Goal: Information Seeking & Learning: Learn about a topic

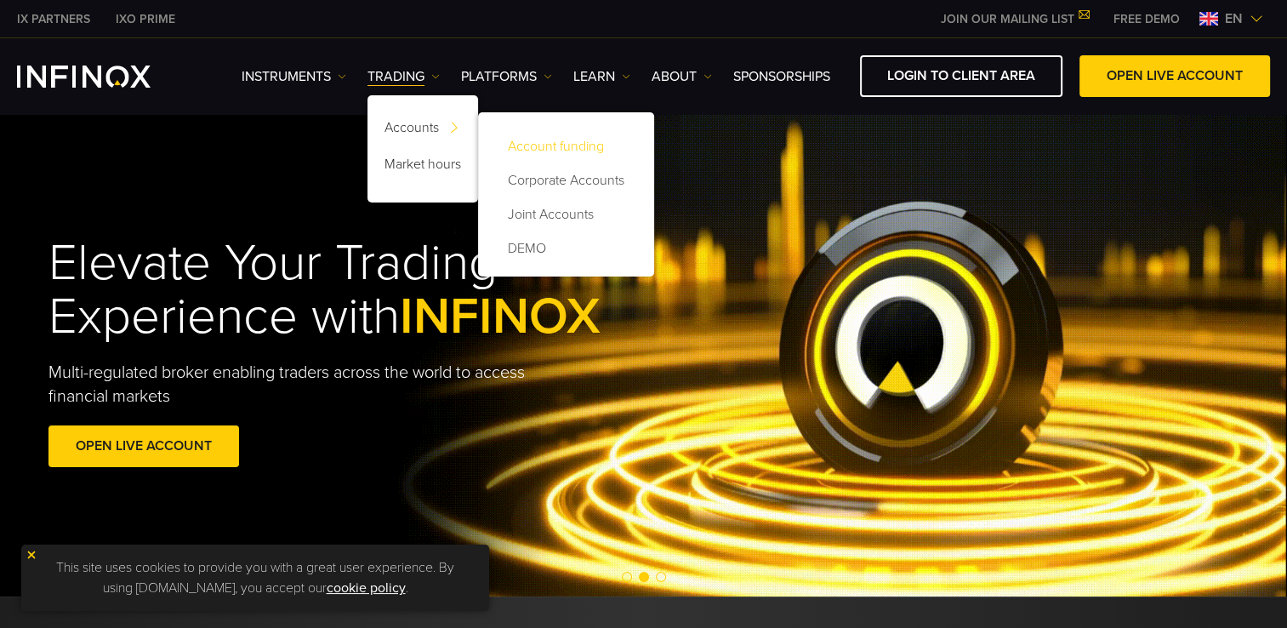
click at [551, 151] on link "Account funding" at bounding box center [566, 146] width 142 height 34
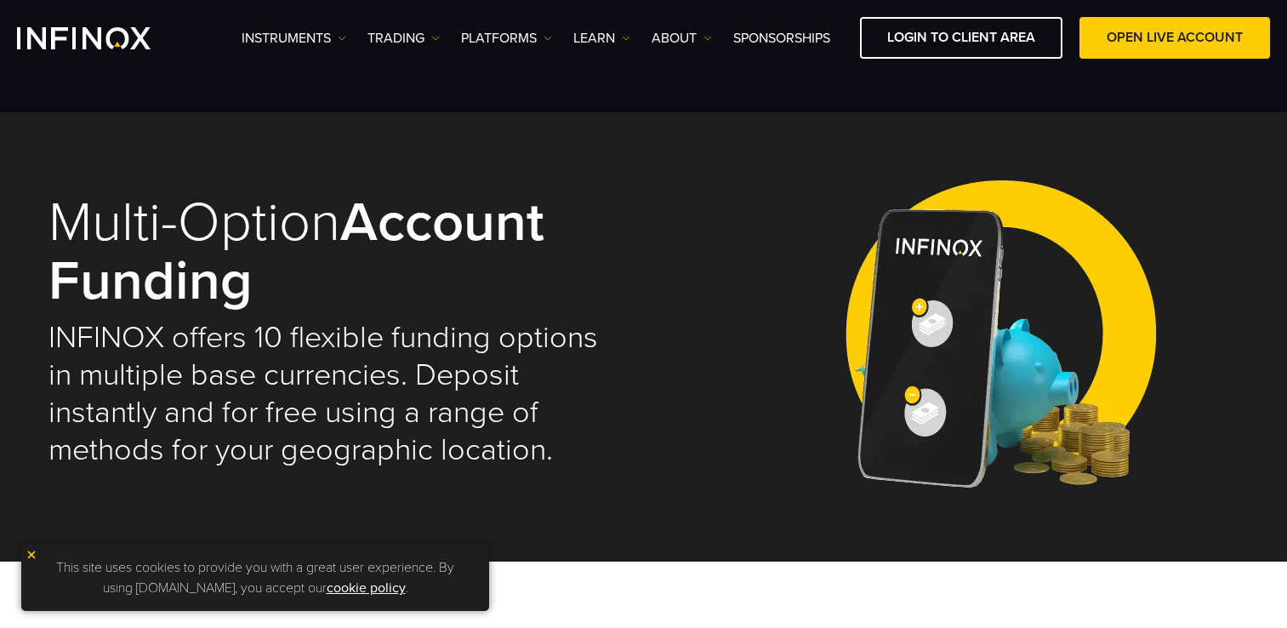
select select "***"
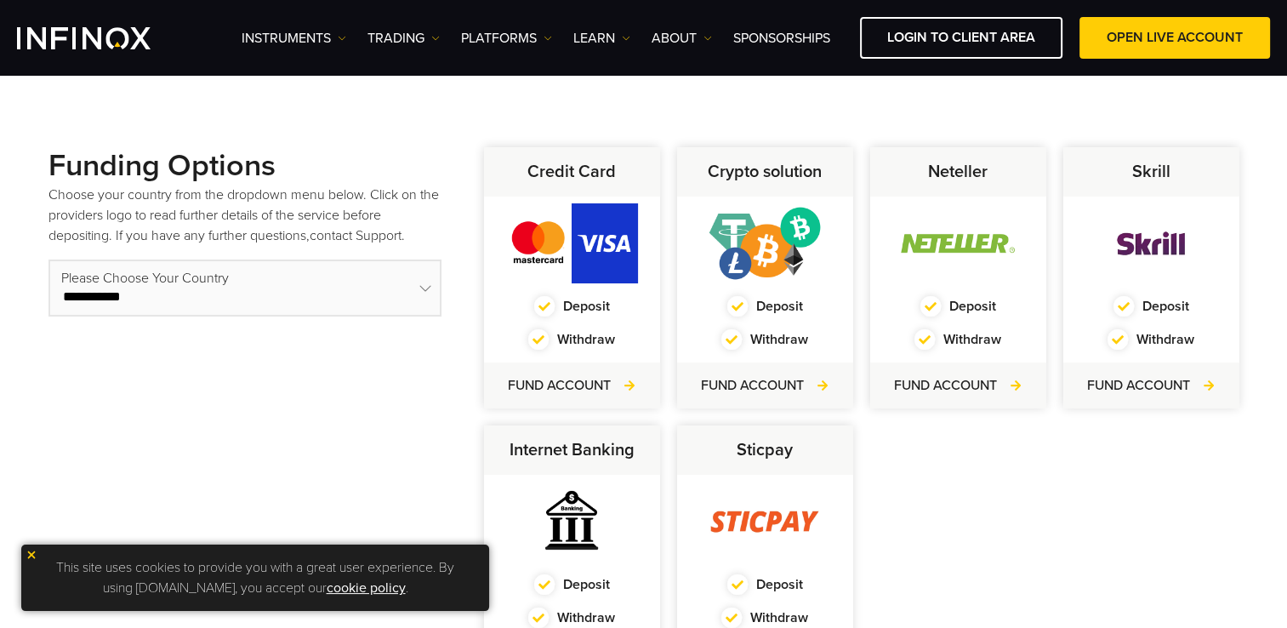
click at [225, 270] on select "**********" at bounding box center [245, 288] width 393 height 57
click at [288, 390] on div "**********" at bounding box center [245, 425] width 393 height 556
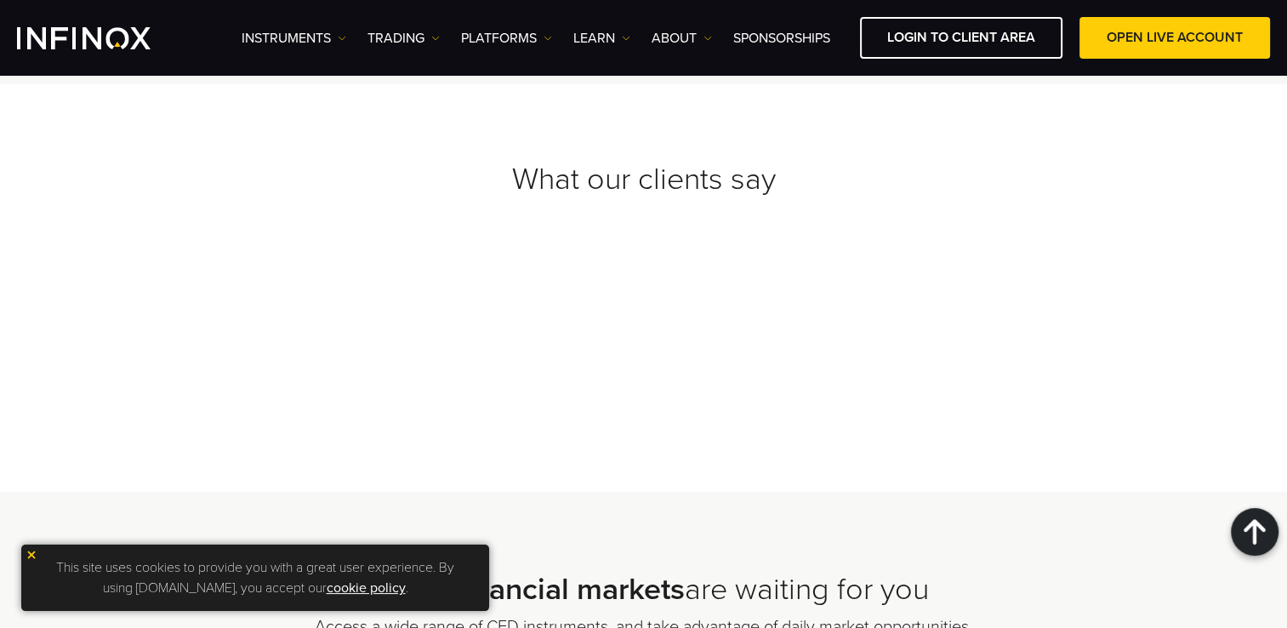
scroll to position [2042, 0]
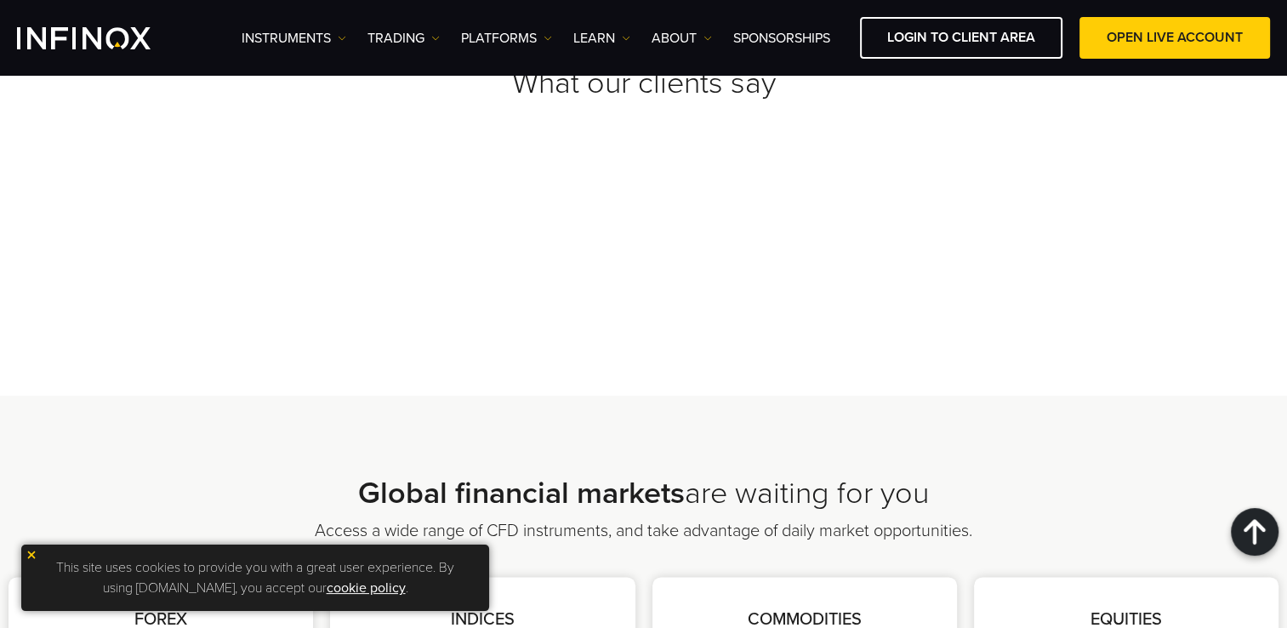
click at [82, 37] on img "INFINOX Logo" at bounding box center [84, 38] width 134 height 22
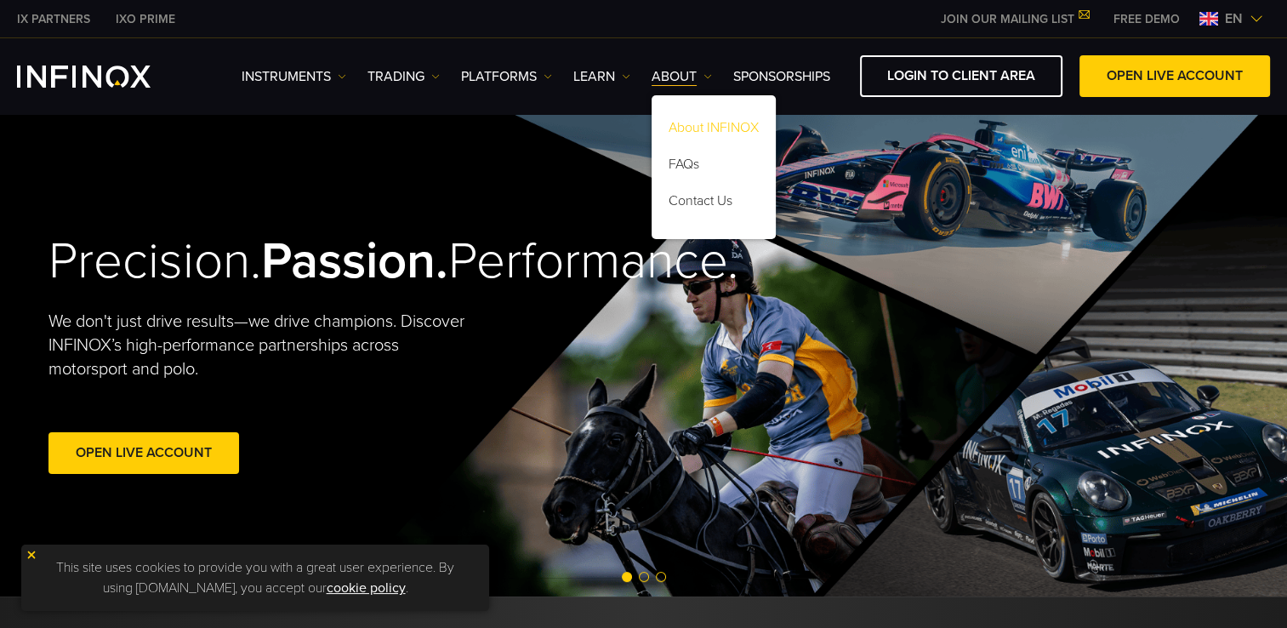
click at [696, 124] on link "About INFINOX" at bounding box center [714, 130] width 124 height 37
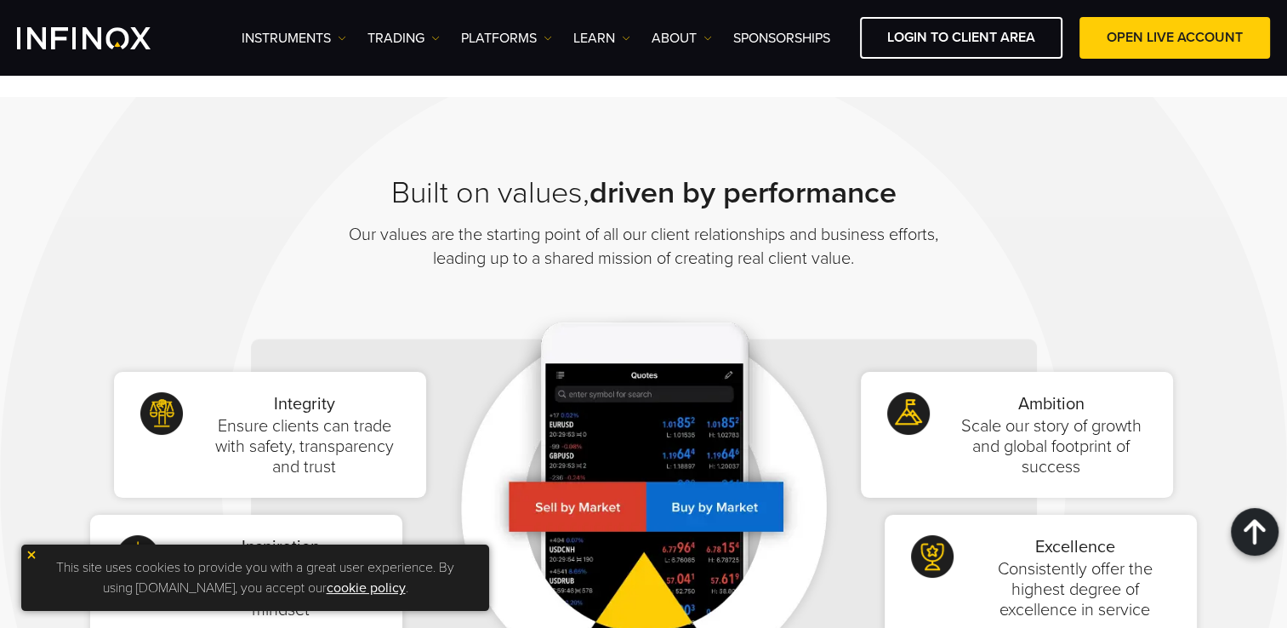
scroll to position [1191, 0]
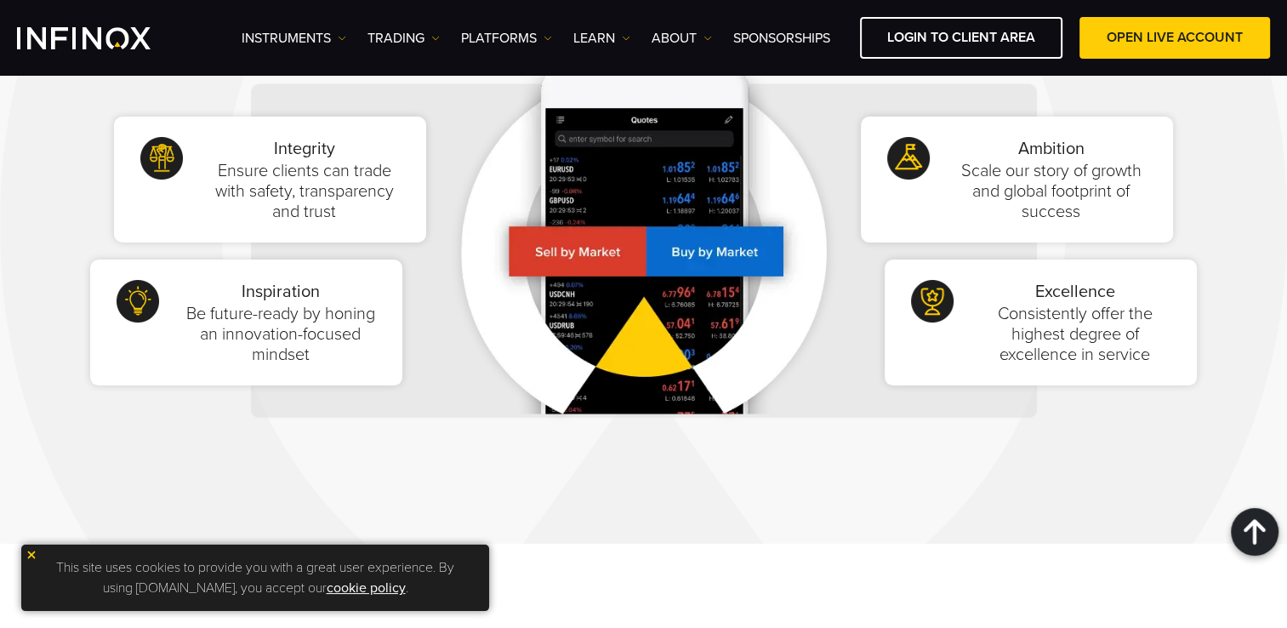
click at [31, 553] on img at bounding box center [32, 555] width 12 height 12
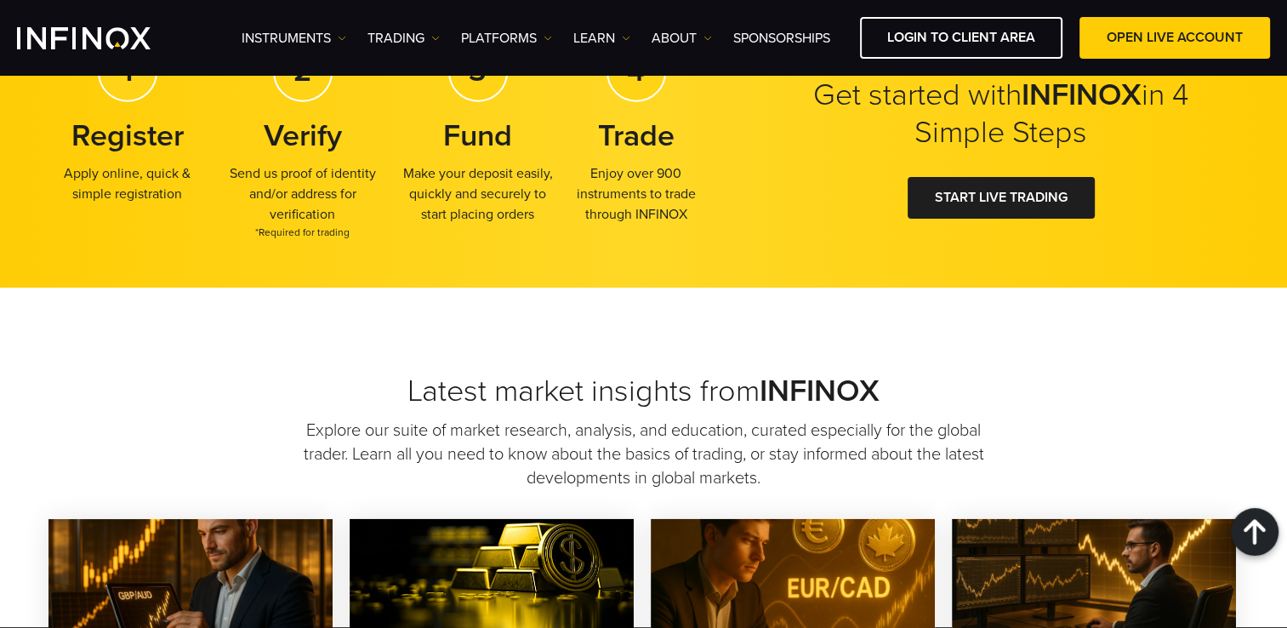
scroll to position [4680, 0]
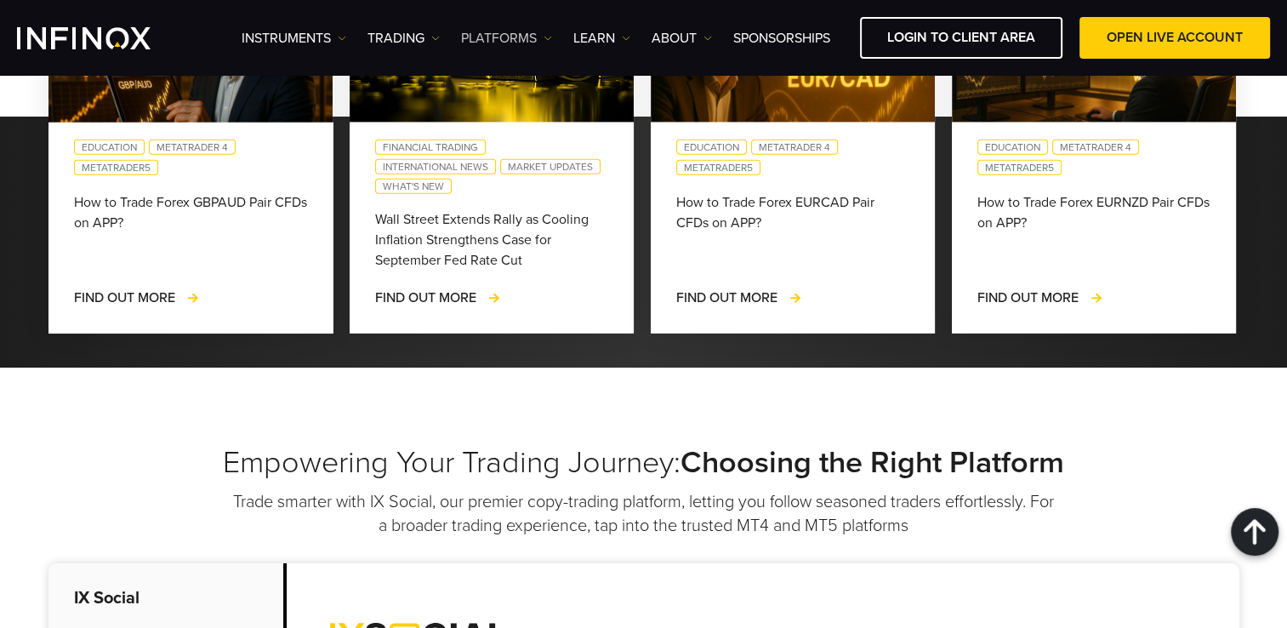
click at [505, 33] on link "PLATFORMS" at bounding box center [506, 38] width 91 height 20
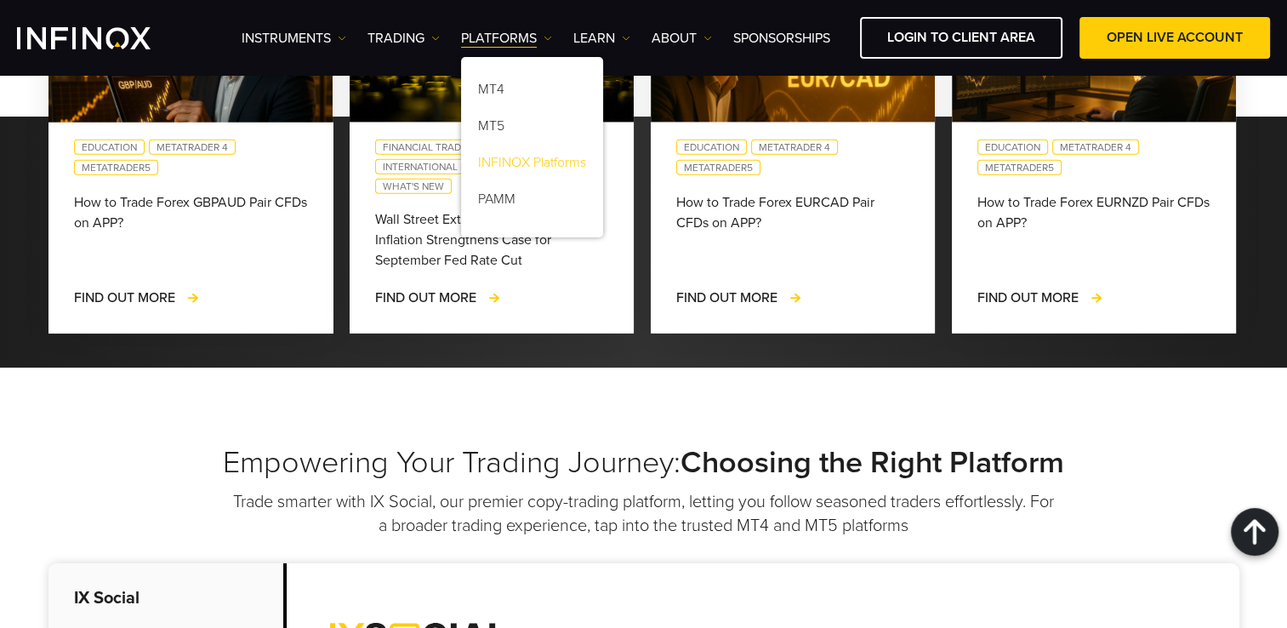
scroll to position [0, 0]
click at [515, 121] on link "MT5" at bounding box center [532, 129] width 142 height 37
click at [506, 125] on link "MT5" at bounding box center [532, 129] width 142 height 37
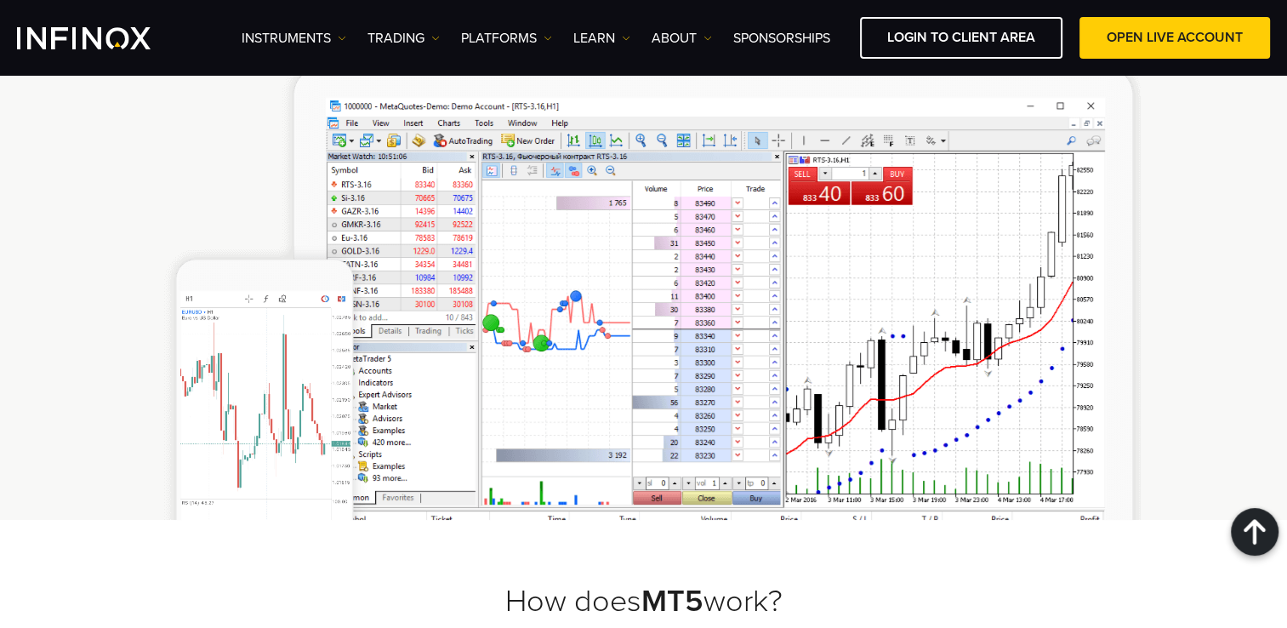
scroll to position [1021, 0]
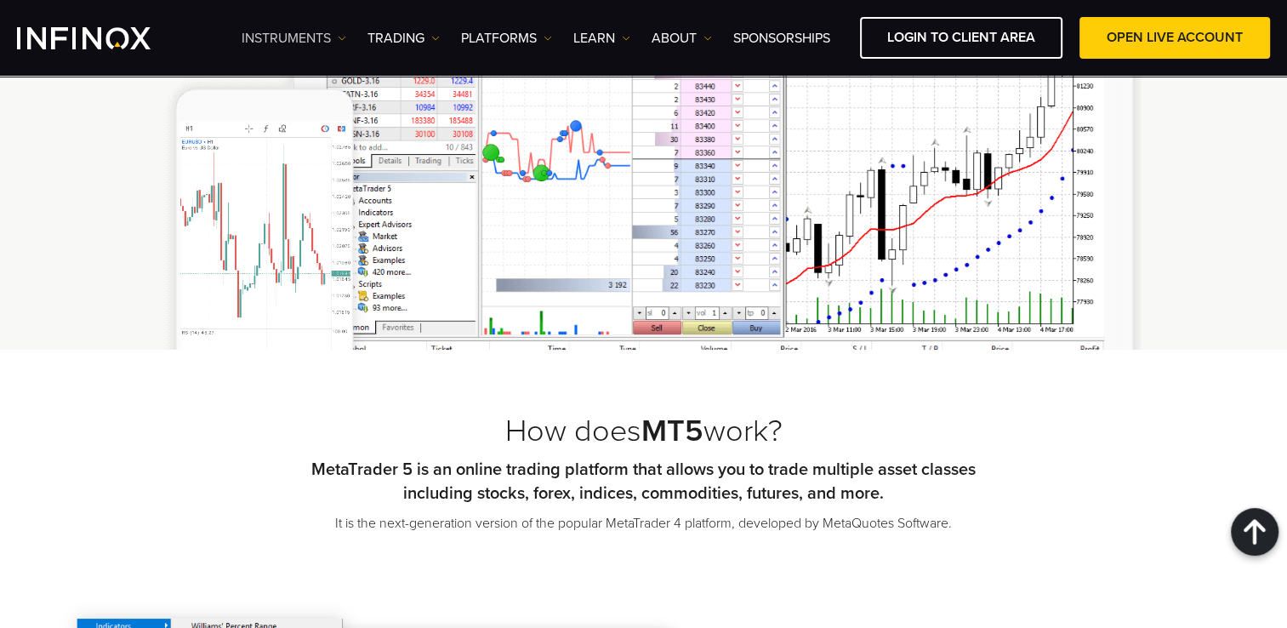
click at [267, 36] on link "Instruments" at bounding box center [294, 38] width 105 height 20
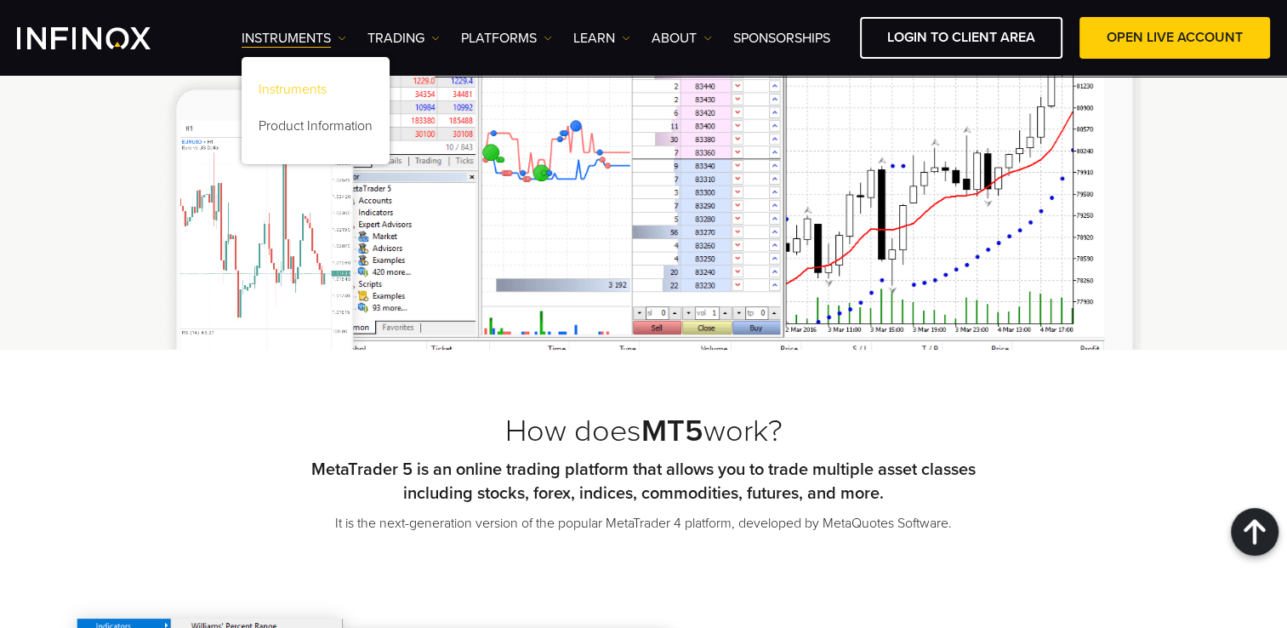
click at [287, 90] on link "Instruments" at bounding box center [316, 92] width 148 height 37
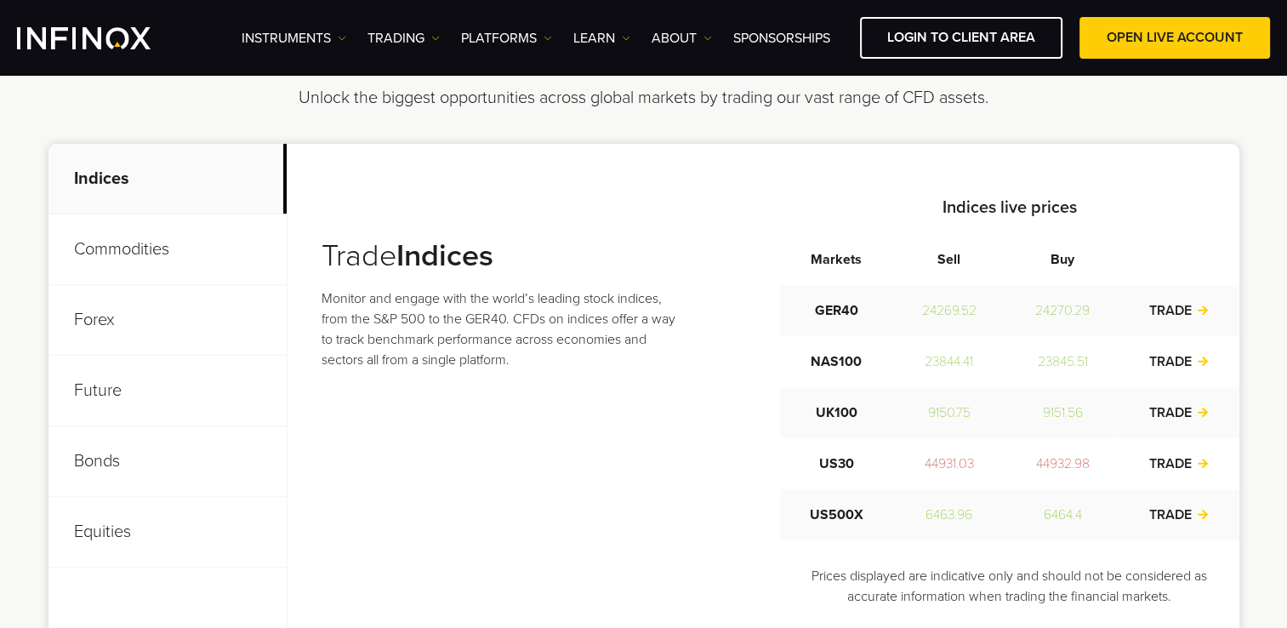
scroll to position [596, 0]
click at [129, 247] on p "Commodities" at bounding box center [168, 249] width 238 height 71
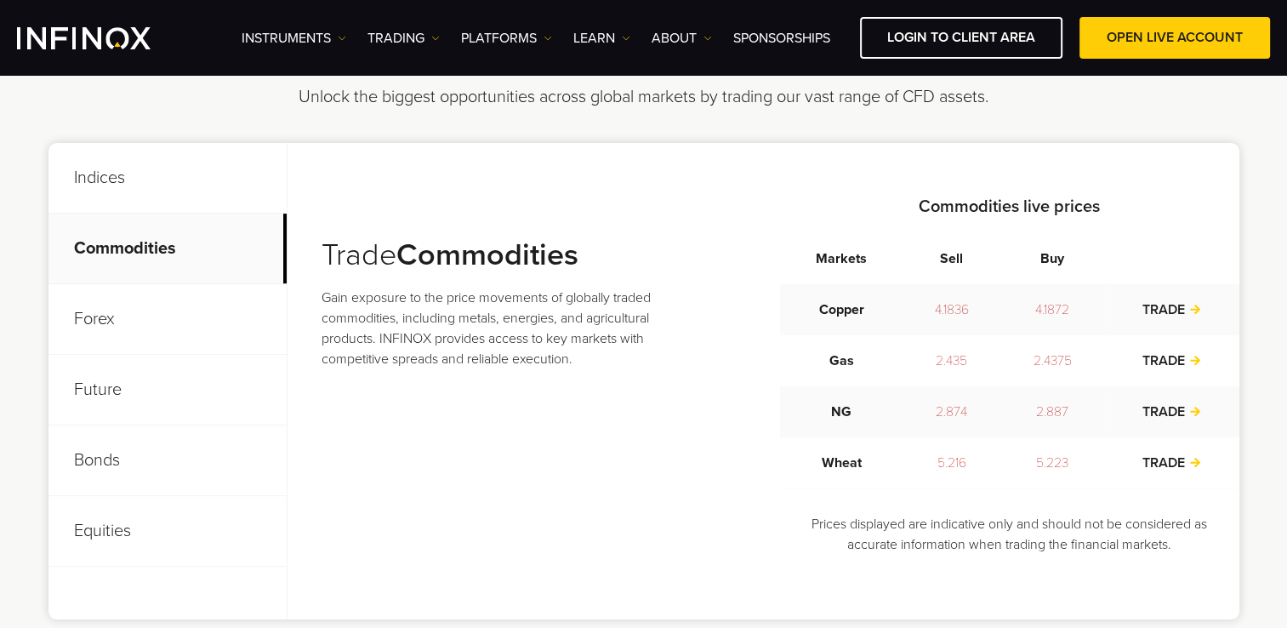
scroll to position [681, 0]
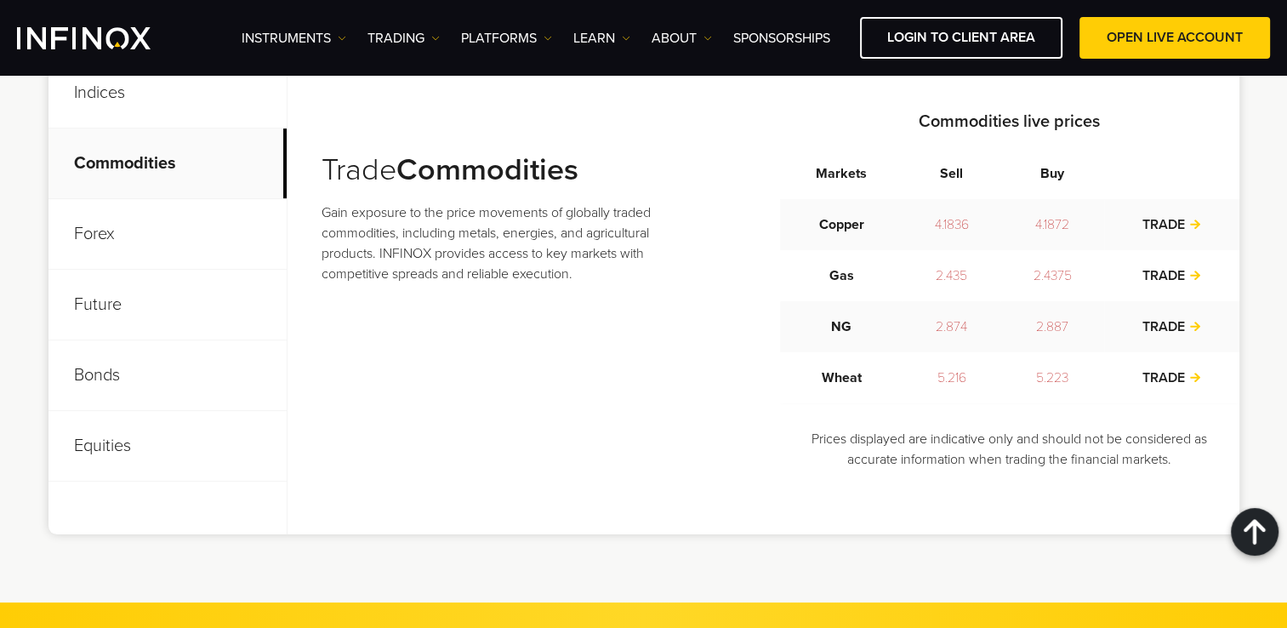
click at [119, 223] on p "Forex" at bounding box center [168, 234] width 238 height 71
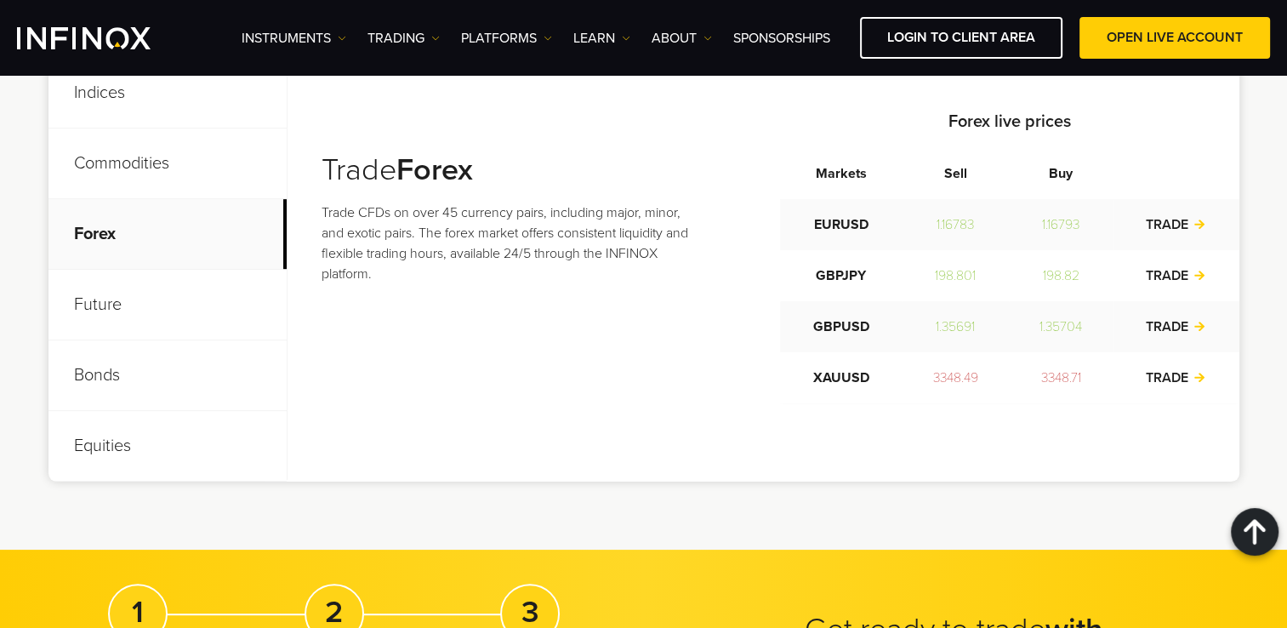
scroll to position [0, 0]
click at [140, 315] on p "Future" at bounding box center [168, 305] width 238 height 71
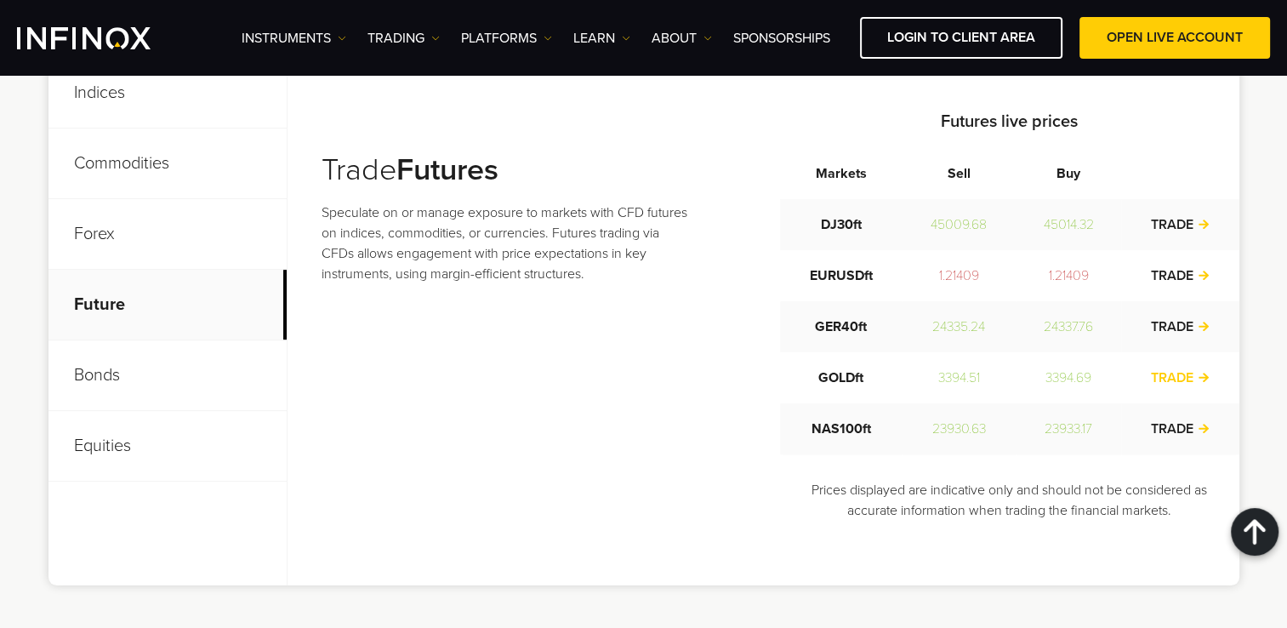
click at [1188, 378] on link "TRADE" at bounding box center [1180, 377] width 60 height 17
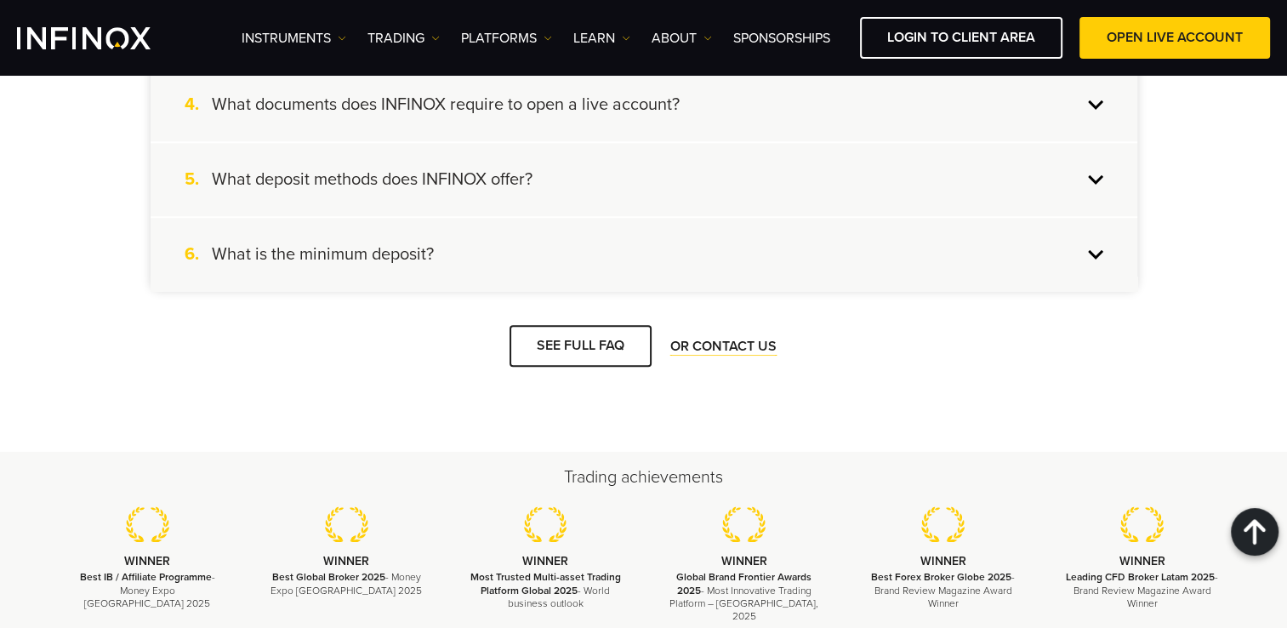
scroll to position [1698, 0]
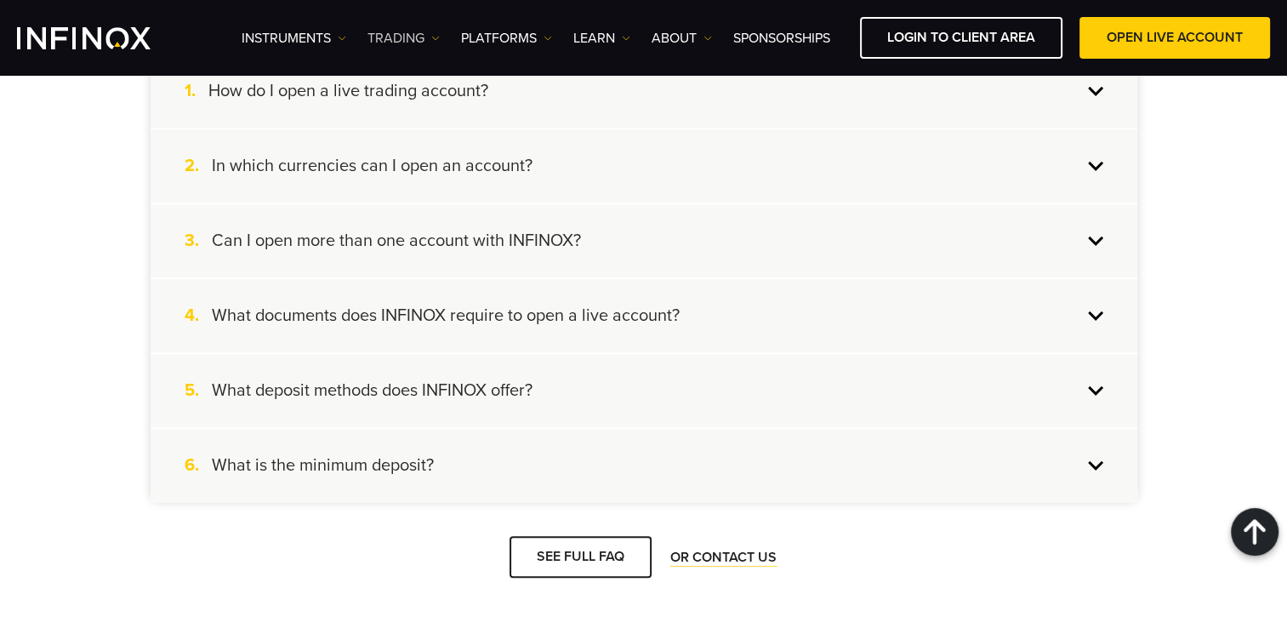
click at [386, 38] on link "TRADING" at bounding box center [404, 38] width 72 height 20
click at [320, 32] on link "Instruments" at bounding box center [294, 38] width 105 height 20
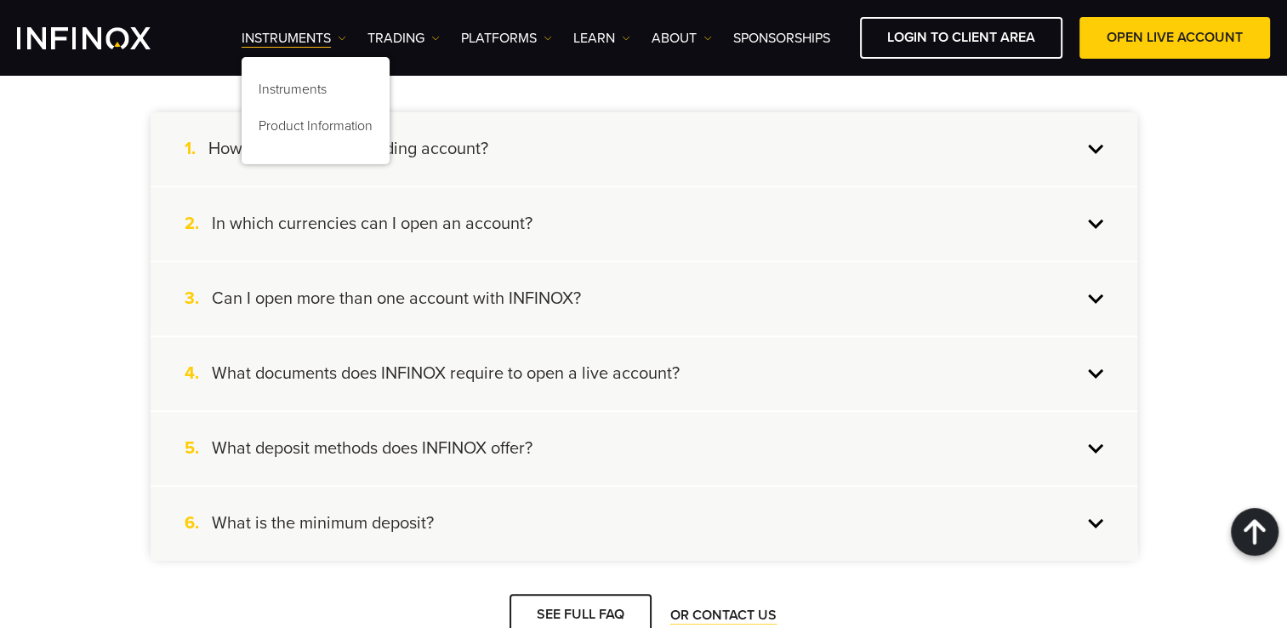
scroll to position [1613, 0]
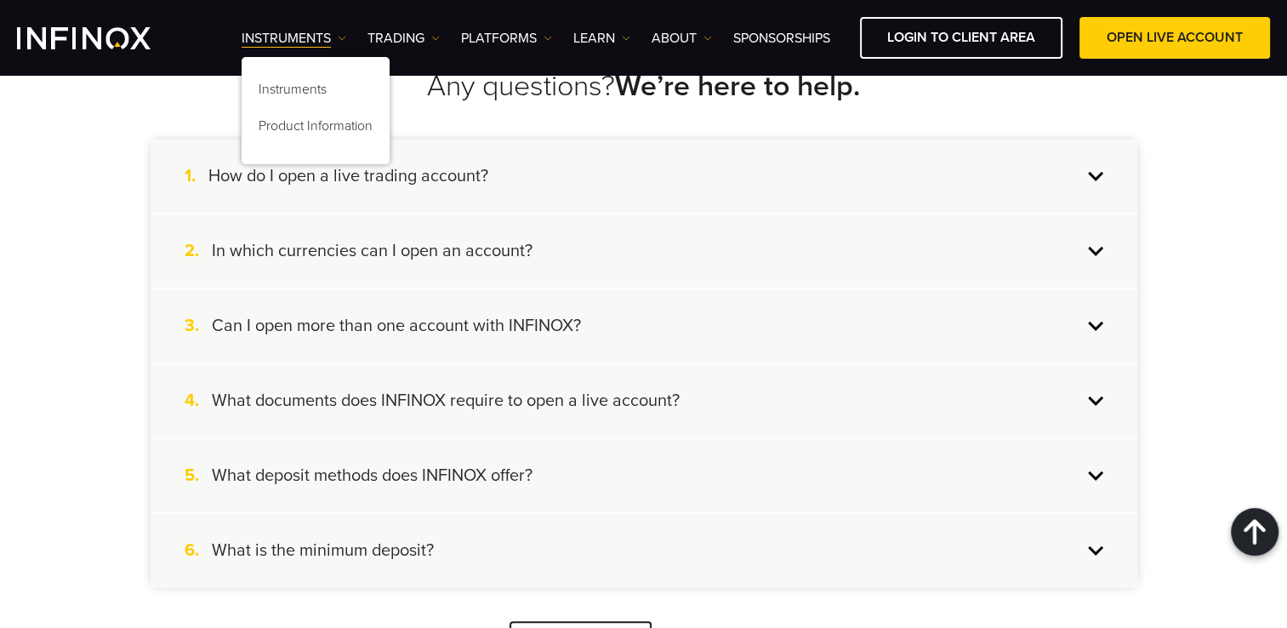
click at [448, 169] on h4 "How do I open a live trading account?" at bounding box center [348, 176] width 280 height 22
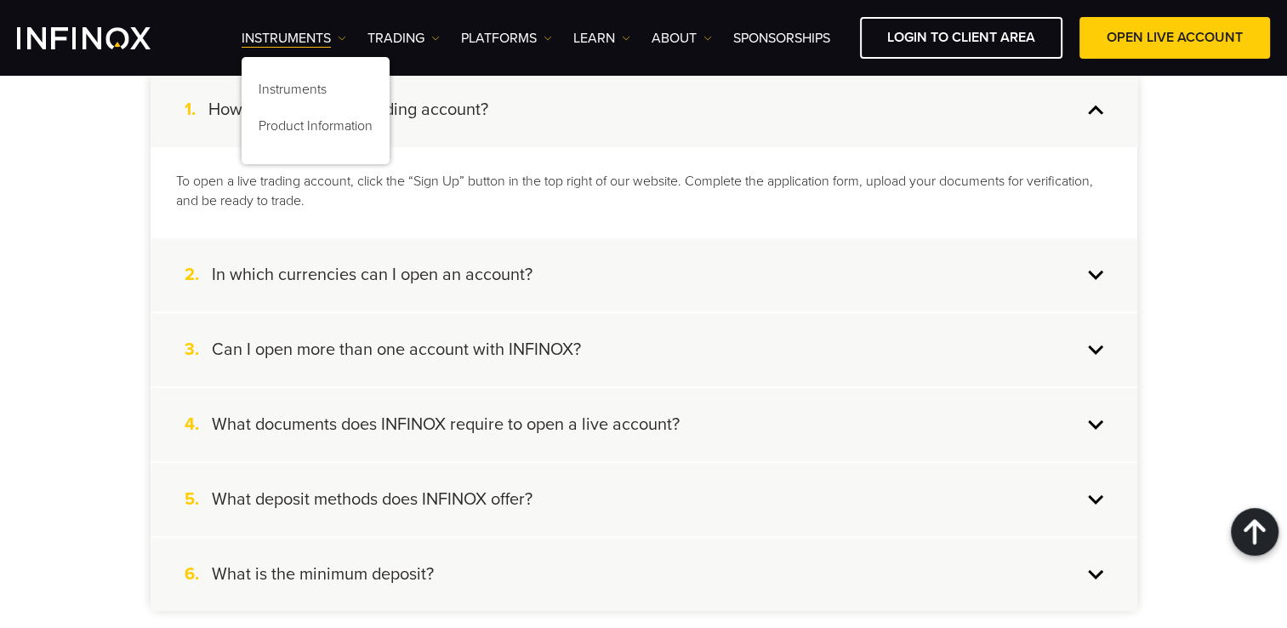
scroll to position [1698, 0]
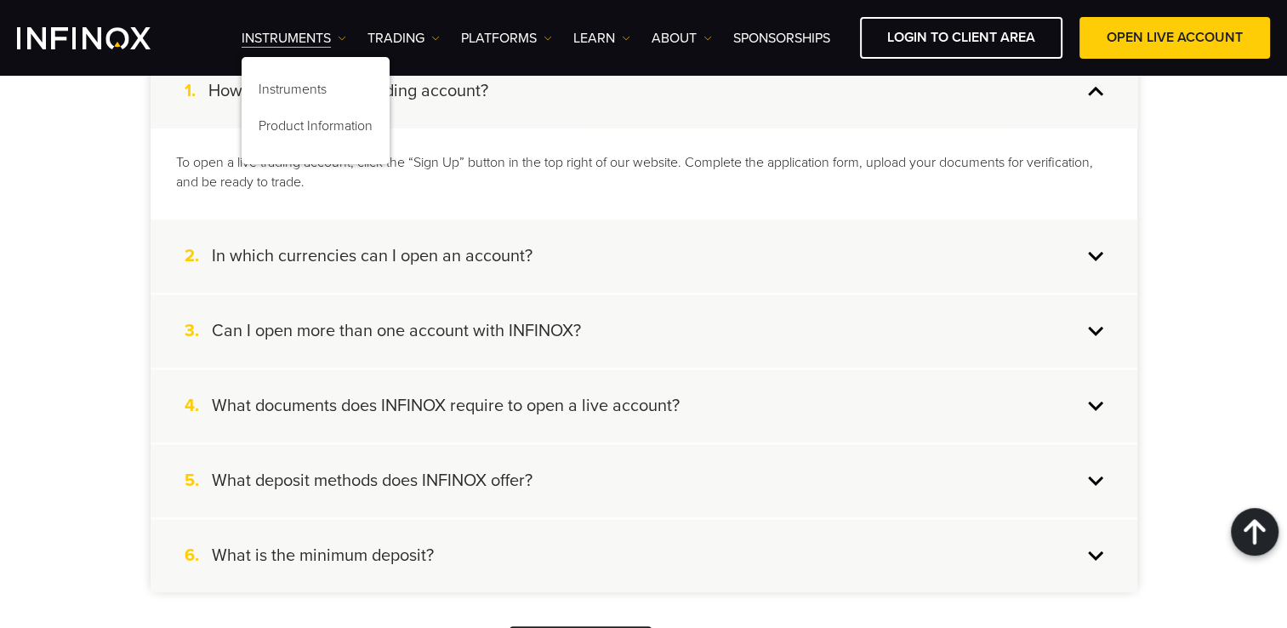
click at [573, 263] on div "2. In which currencies can I open an account?" at bounding box center [644, 256] width 987 height 73
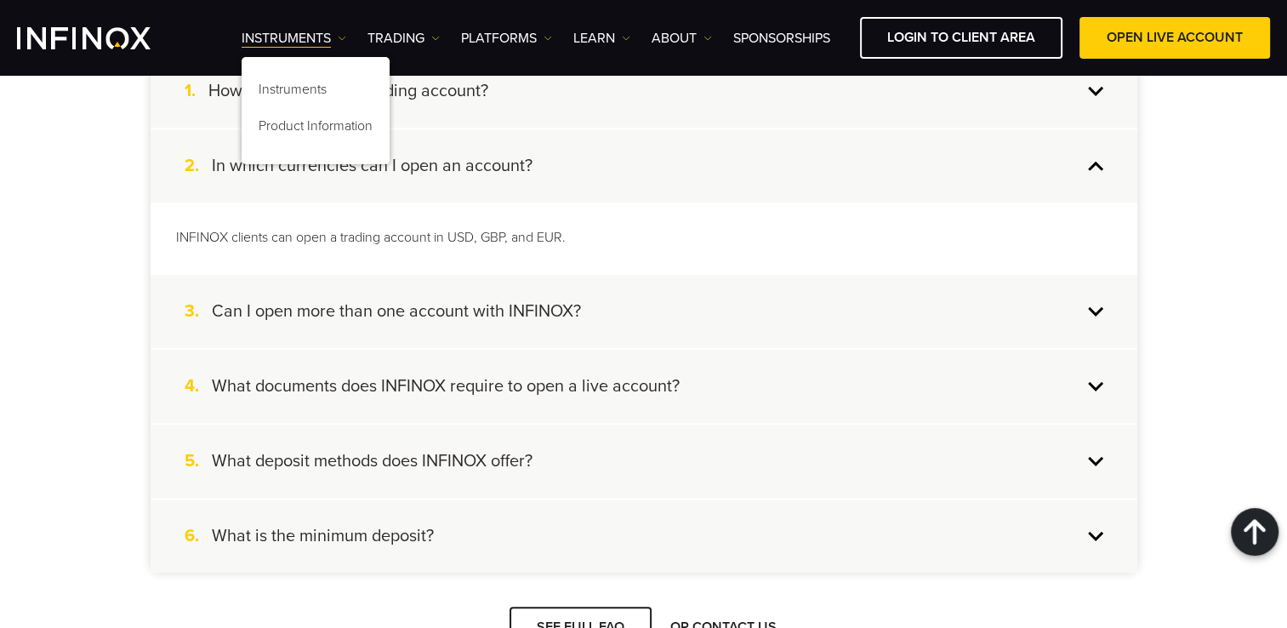
click at [609, 335] on div "3. Can I open more than one account with INFINOX?" at bounding box center [644, 311] width 987 height 73
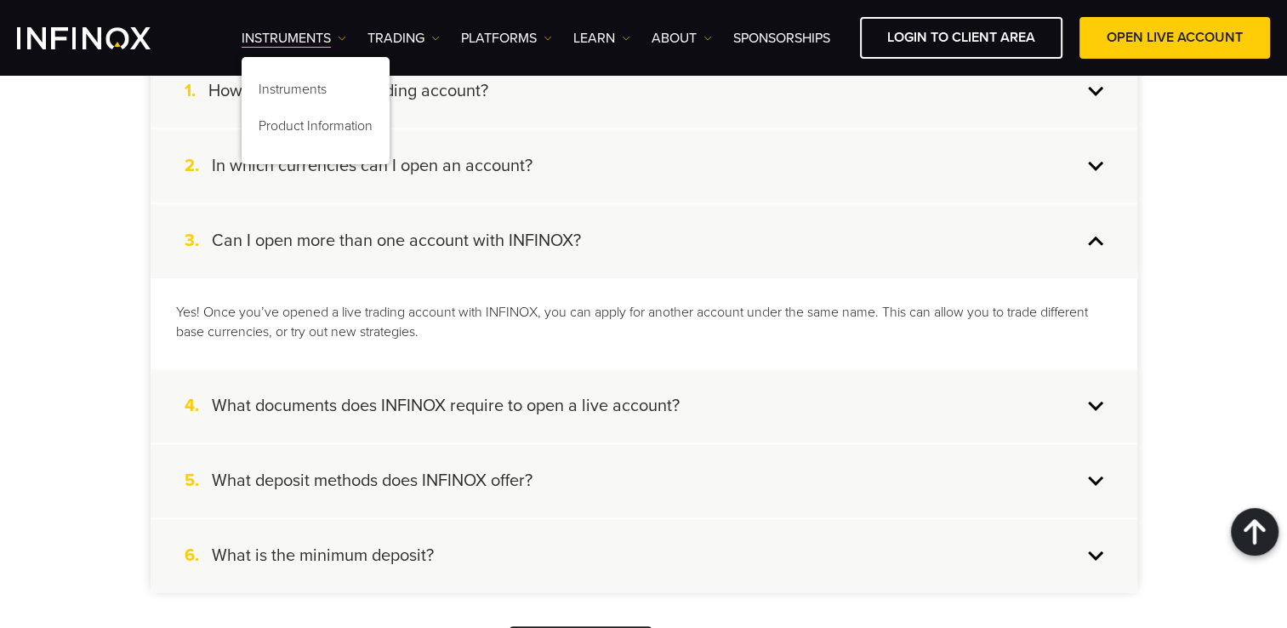
click at [607, 401] on h4 "What documents does INFINOX require to open a live account?" at bounding box center [446, 406] width 468 height 22
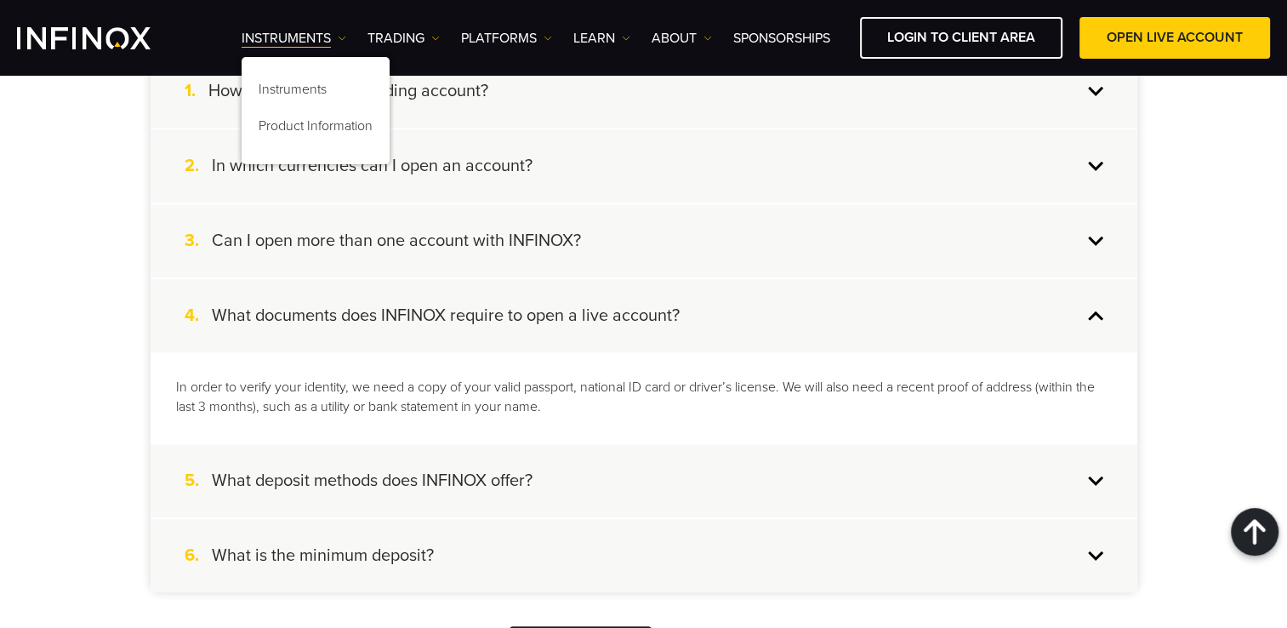
click at [606, 468] on div "5. What deposit methods does INFINOX offer?" at bounding box center [644, 480] width 987 height 73
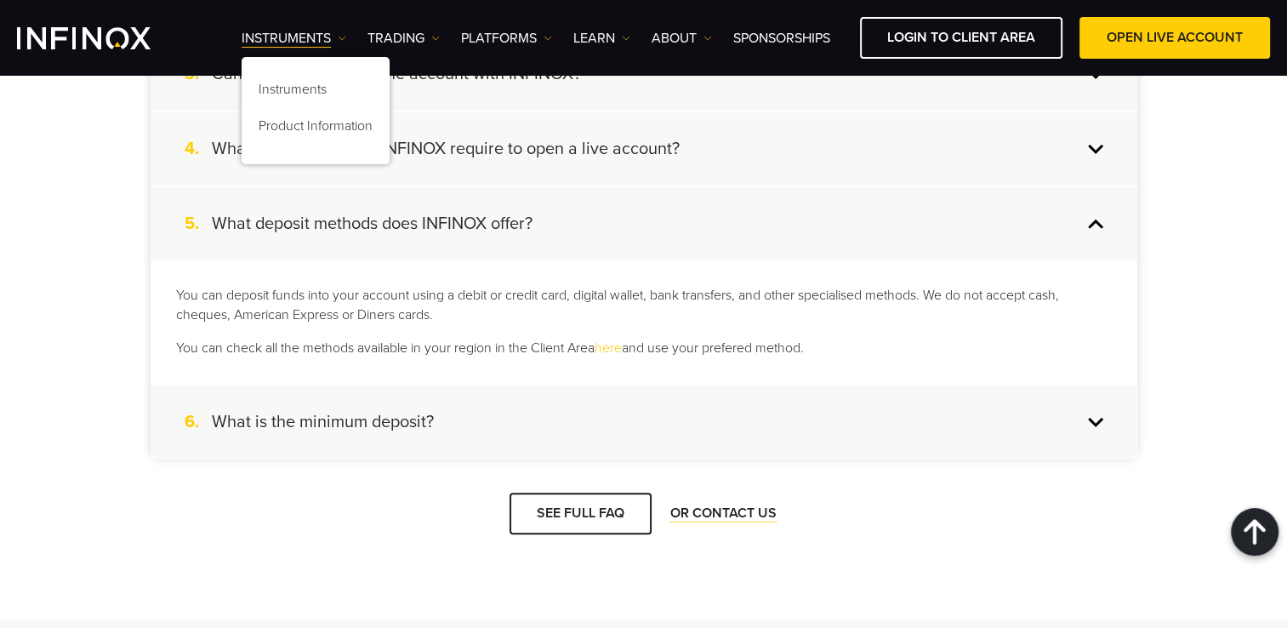
scroll to position [1869, 0]
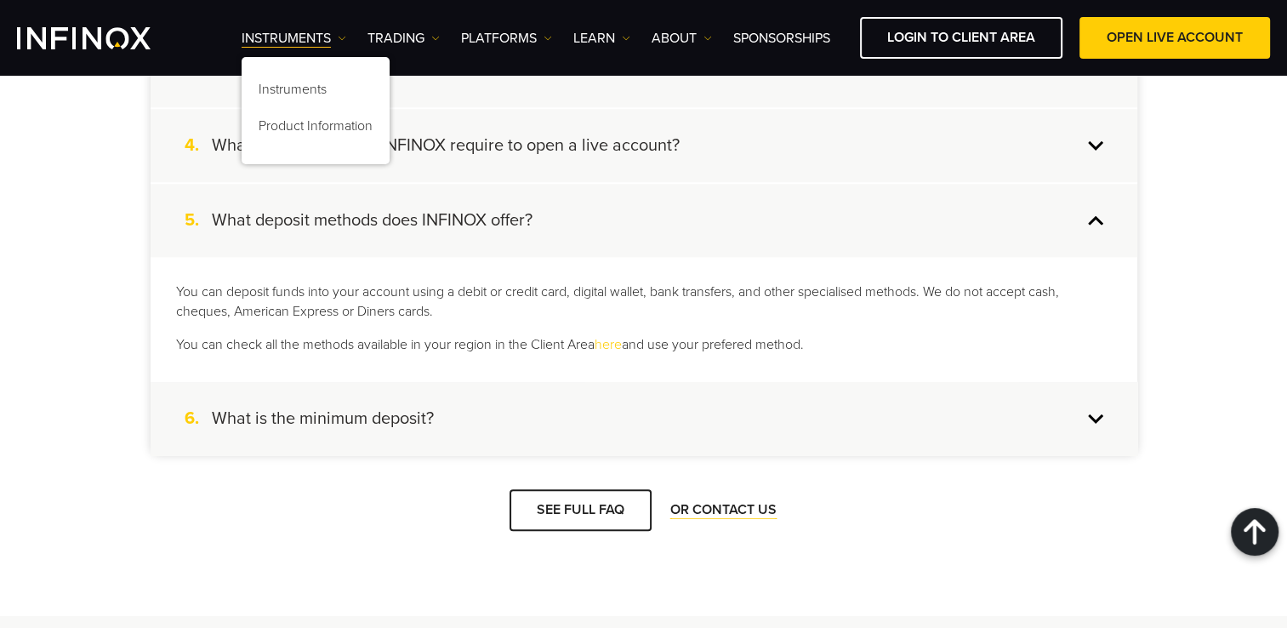
click at [596, 403] on div "6. What is the minimum deposit?" at bounding box center [644, 418] width 987 height 73
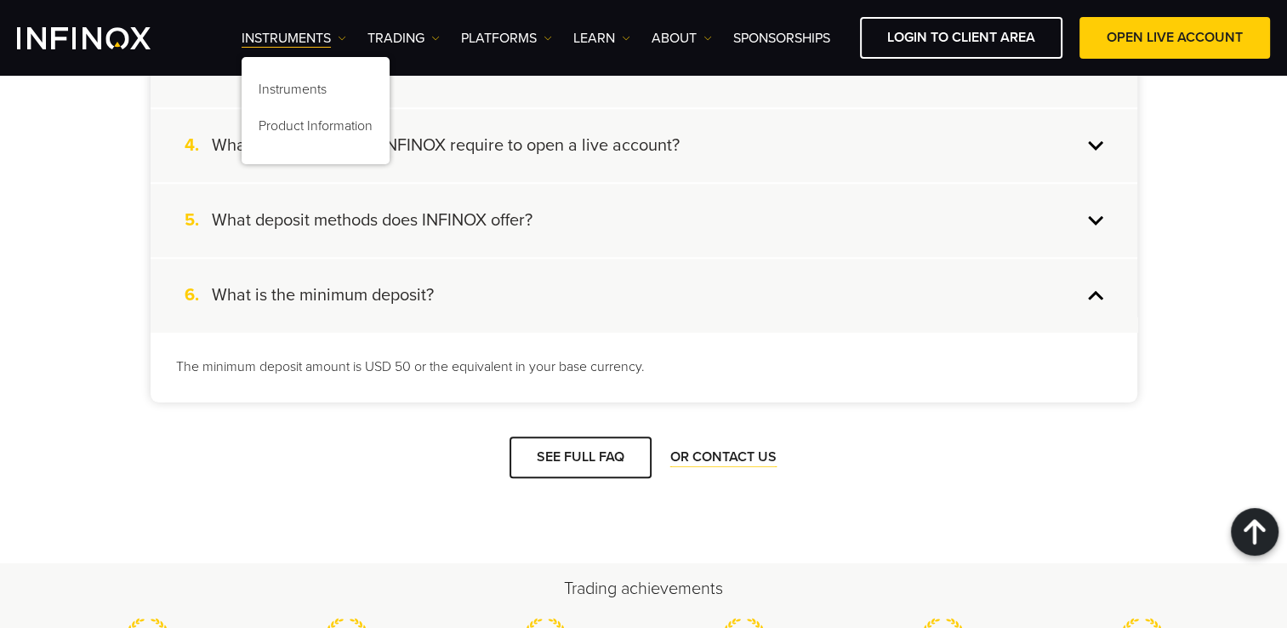
click at [111, 27] on img "INFINOX Logo" at bounding box center [84, 38] width 134 height 22
